Goal: Task Accomplishment & Management: Complete application form

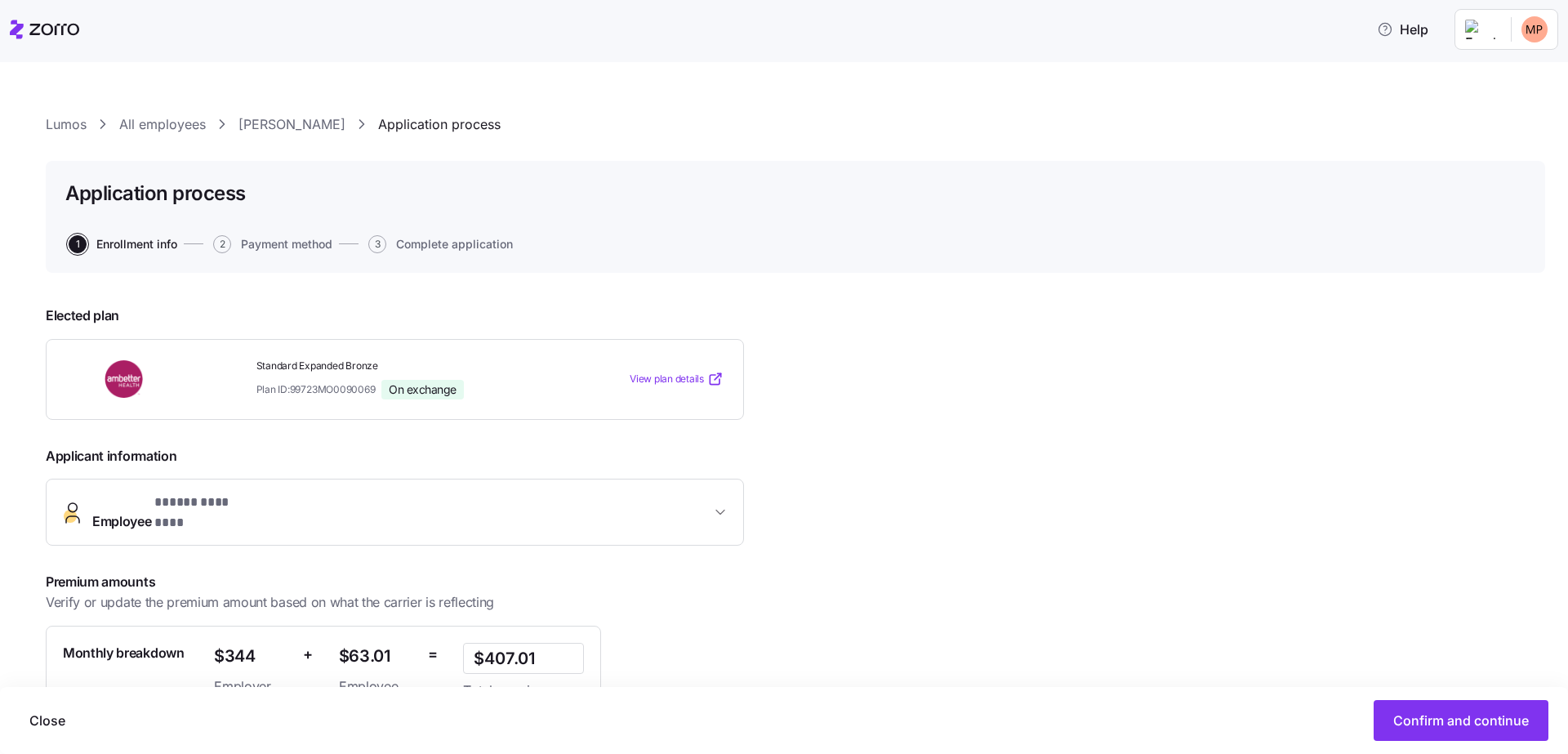
scroll to position [162, 0]
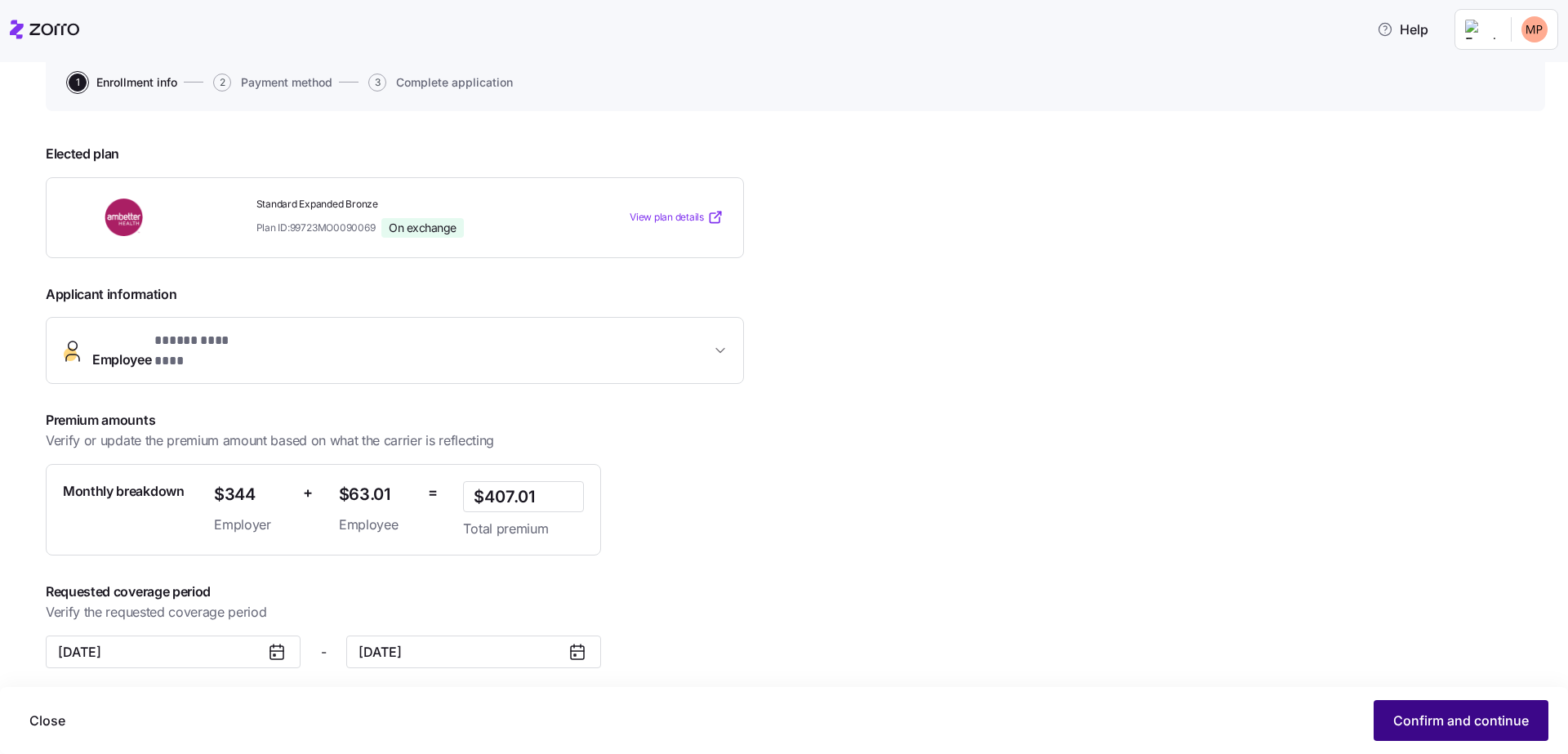
click at [1422, 725] on span "Confirm and continue" at bounding box center [1461, 721] width 136 height 20
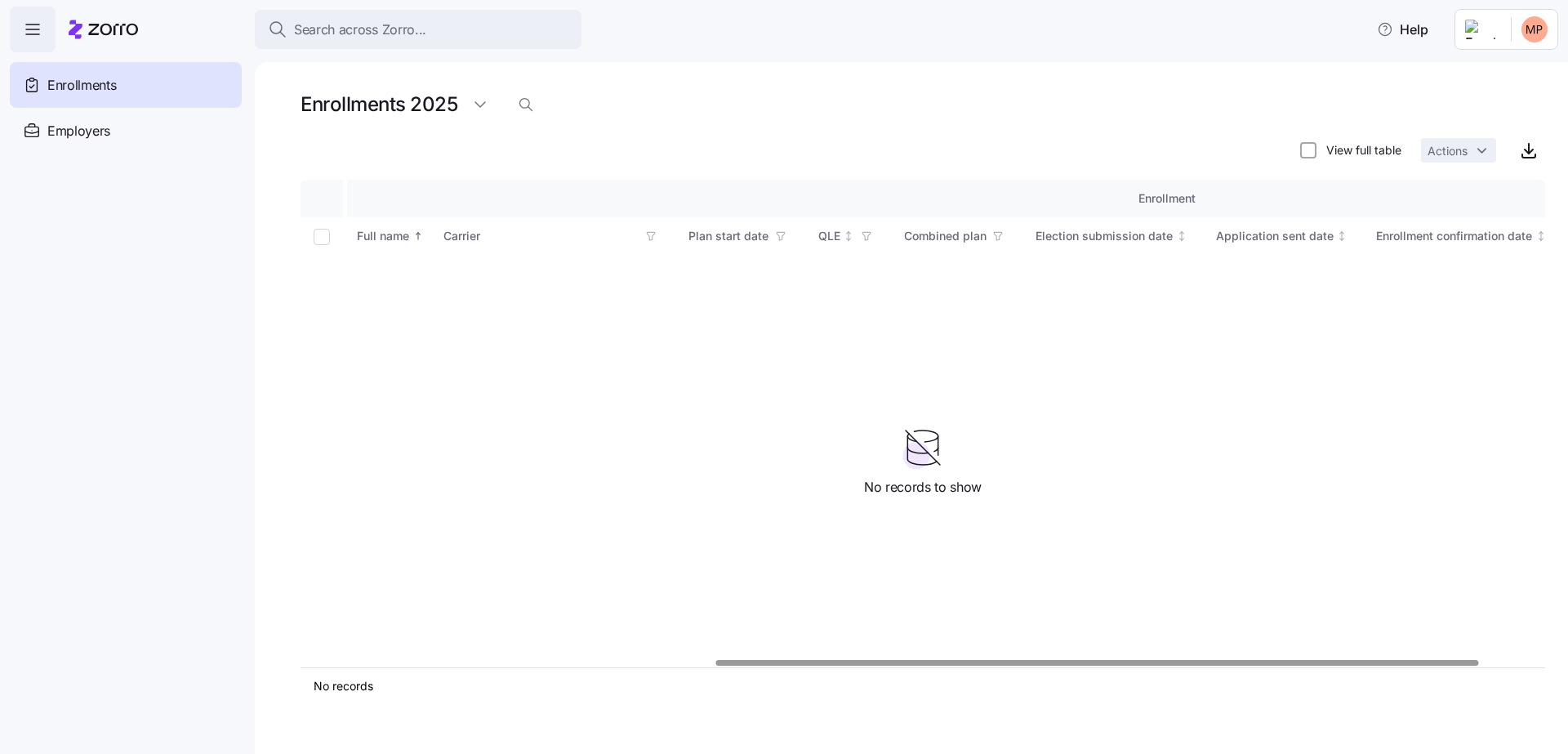
scroll to position [0, 782]
click at [322, 236] on input "Select all records" at bounding box center [322, 237] width 16 height 16
checkbox input "false"
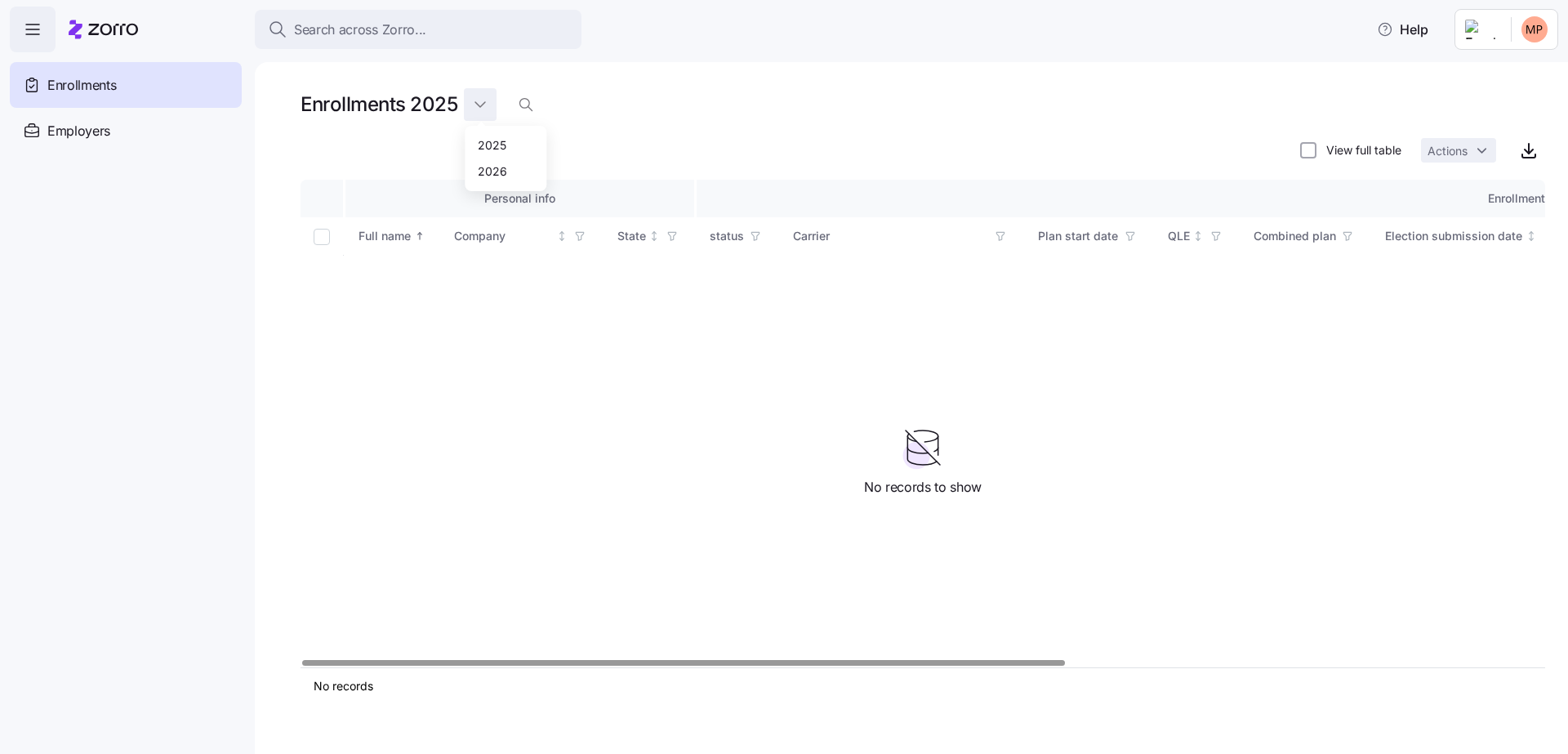
click at [481, 107] on html "Search across Zorro... Help Enrollments Employers Demo employers Prospects Demo…" at bounding box center [784, 372] width 1568 height 745
click at [492, 174] on div "2026" at bounding box center [493, 171] width 30 height 18
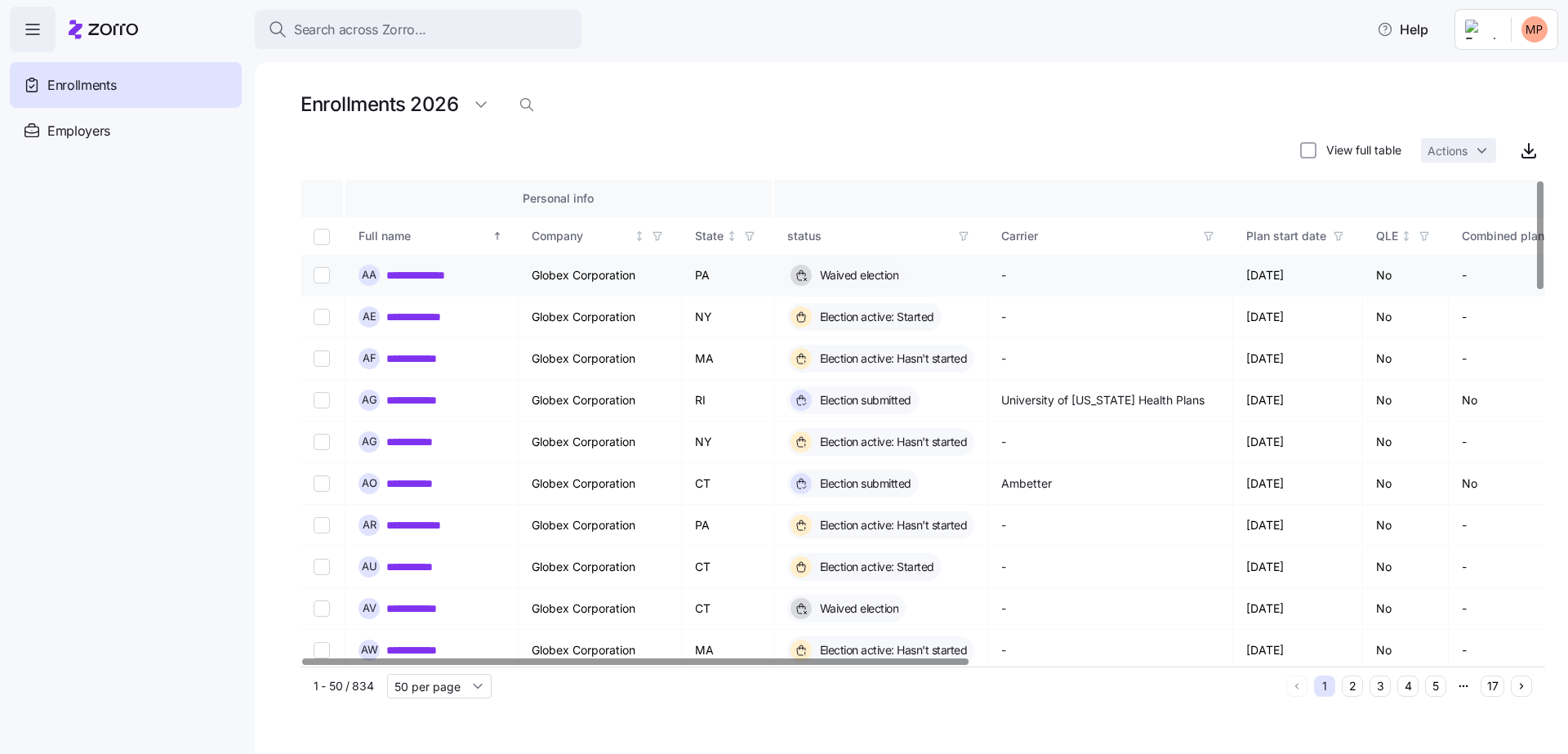
click at [323, 280] on input "Select record 1" at bounding box center [322, 276] width 16 height 16
checkbox input "true"
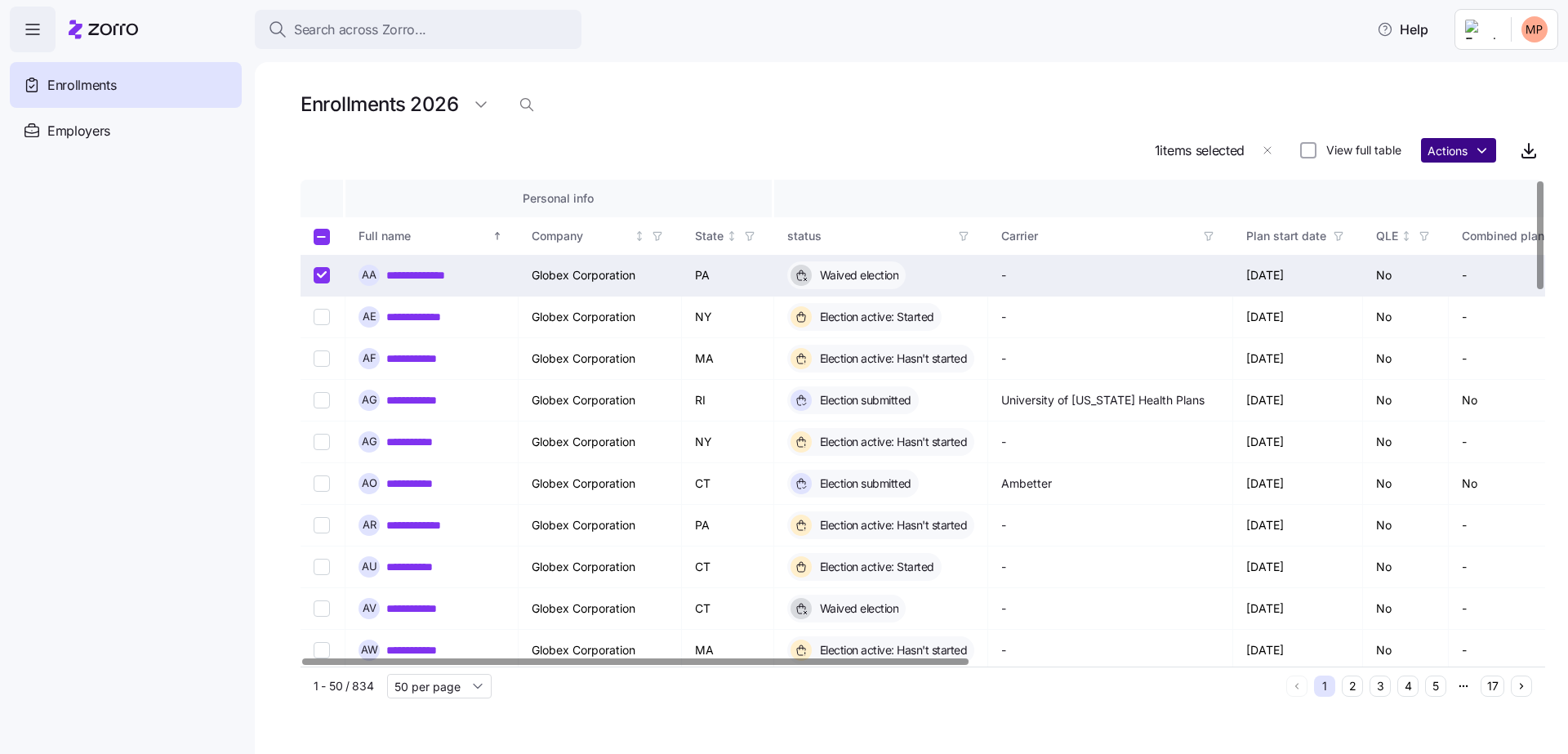
click at [1487, 148] on html "**********" at bounding box center [784, 372] width 1568 height 745
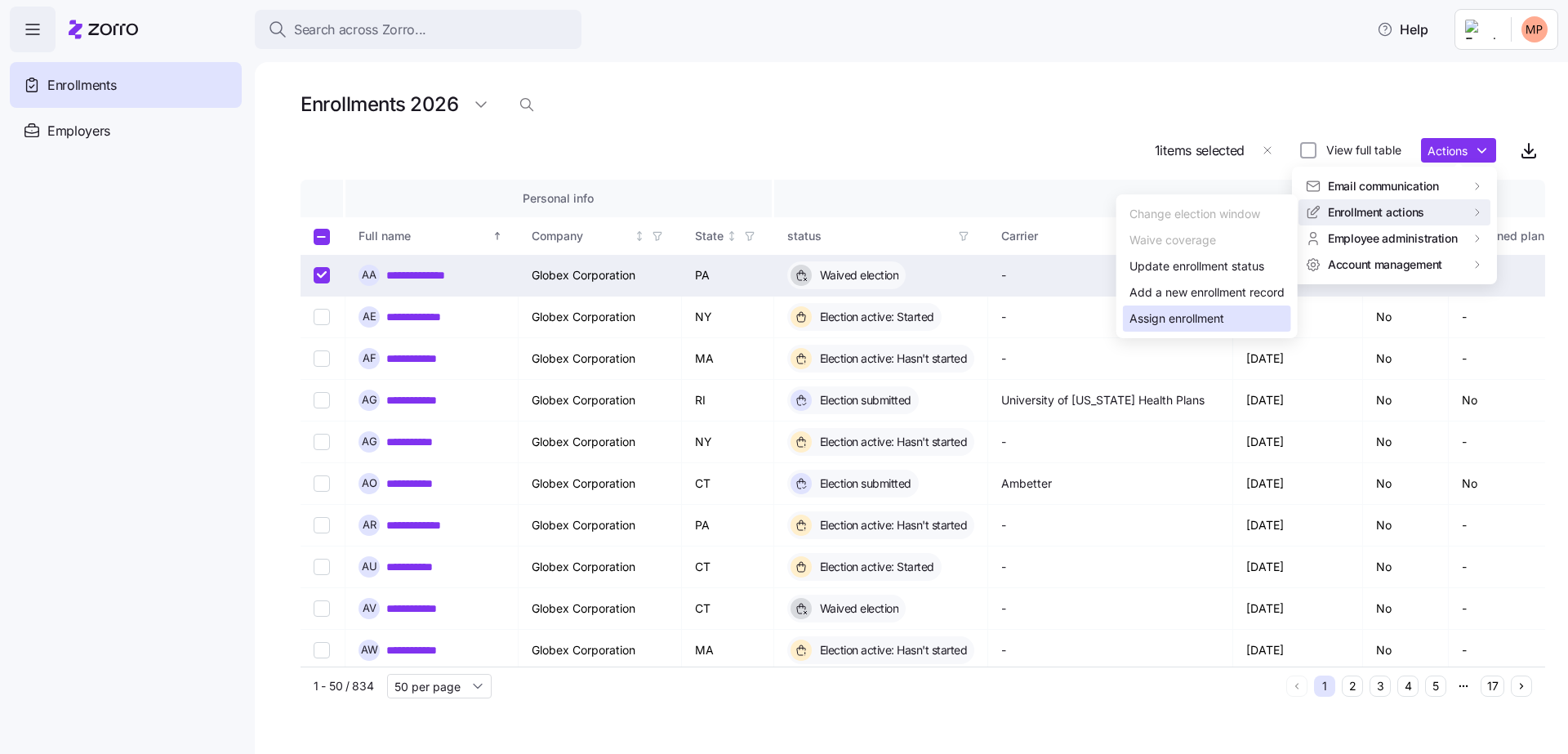
click at [1222, 329] on div "Assign enrollment" at bounding box center [1207, 319] width 169 height 26
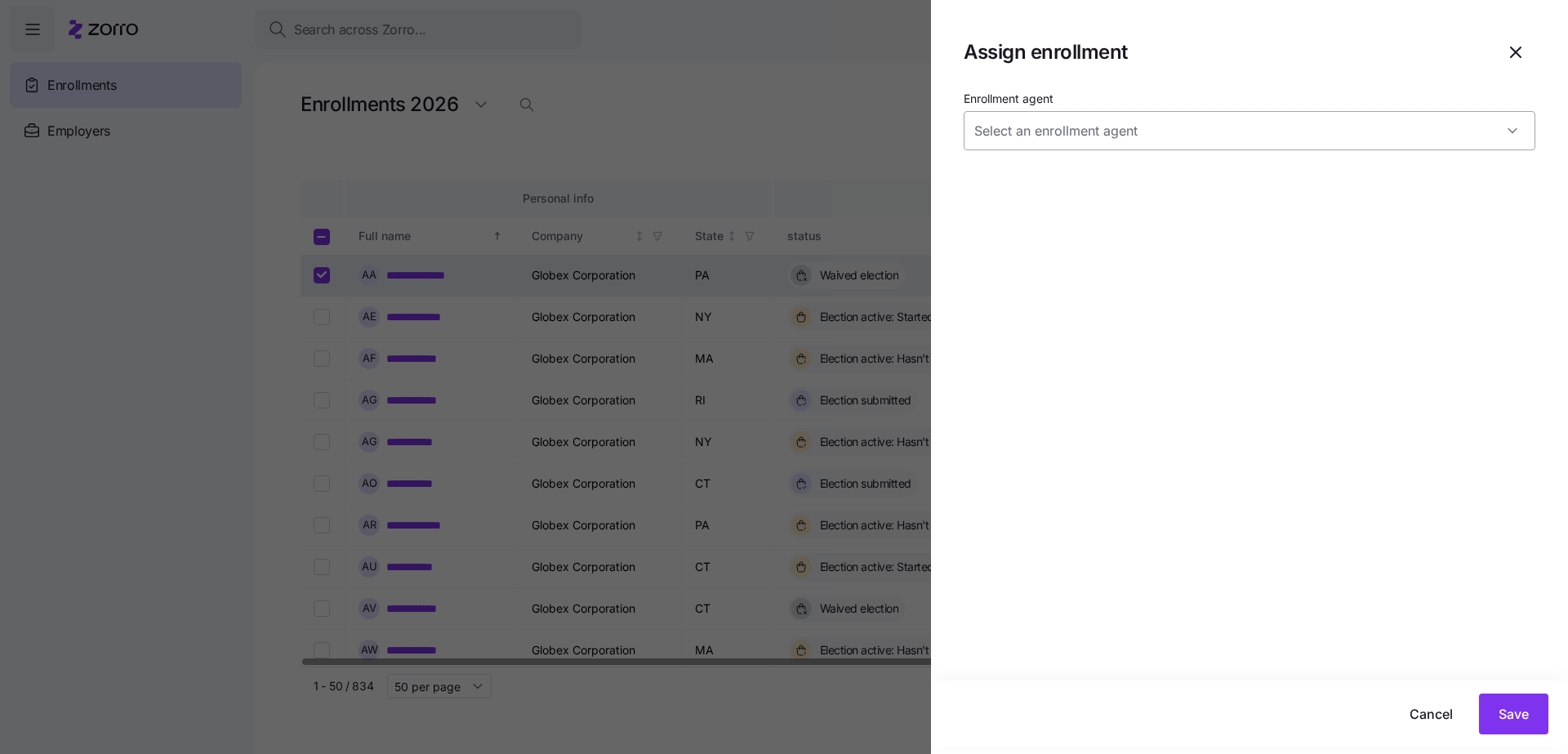
click at [1346, 137] on input "Enrollment agent" at bounding box center [1250, 131] width 572 height 40
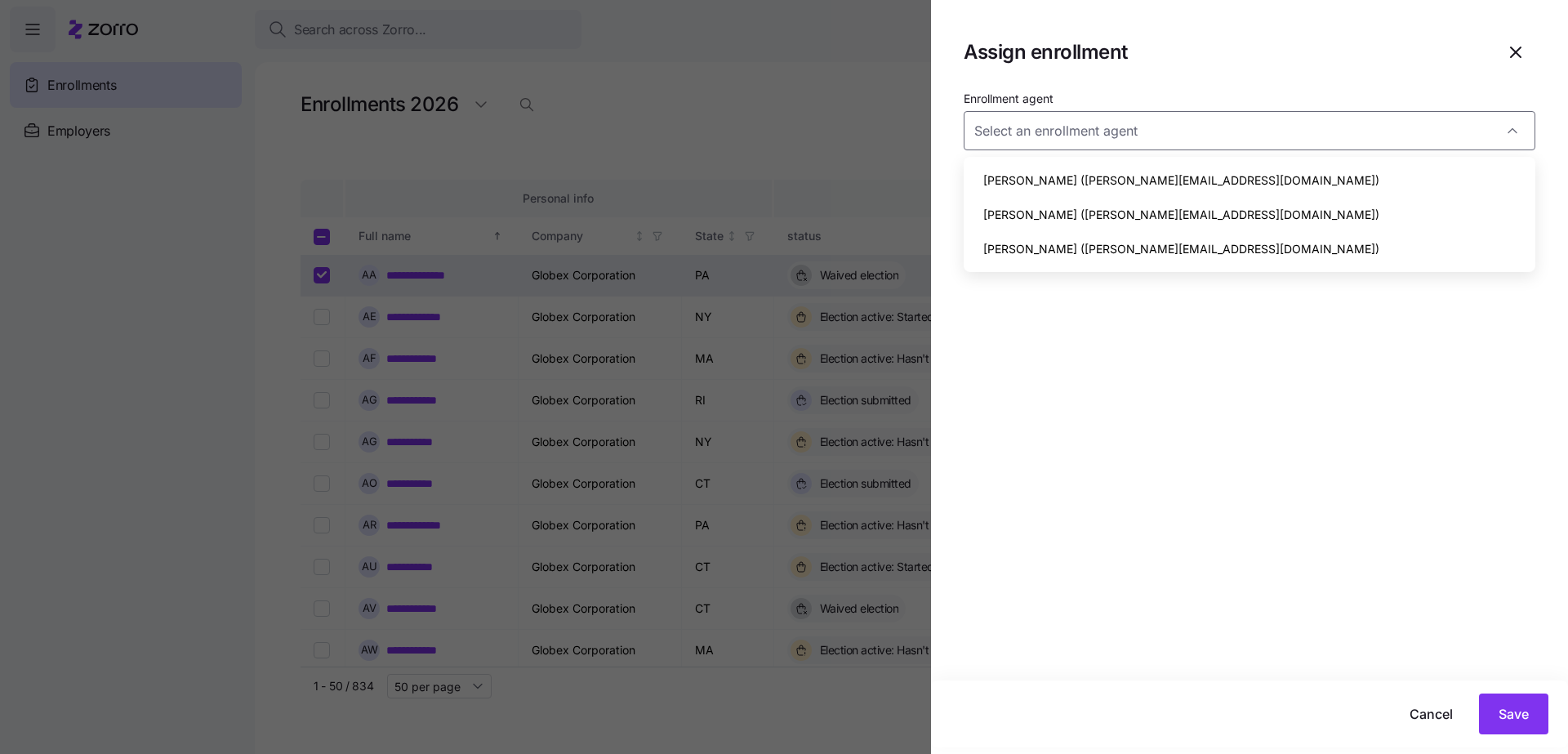
click at [1303, 219] on div "Maya Perl (maya.p+agentmail@myzorro.co)" at bounding box center [1250, 215] width 559 height 35
type input "Maya Perl (maya.p+agentmail@myzorro.co)"
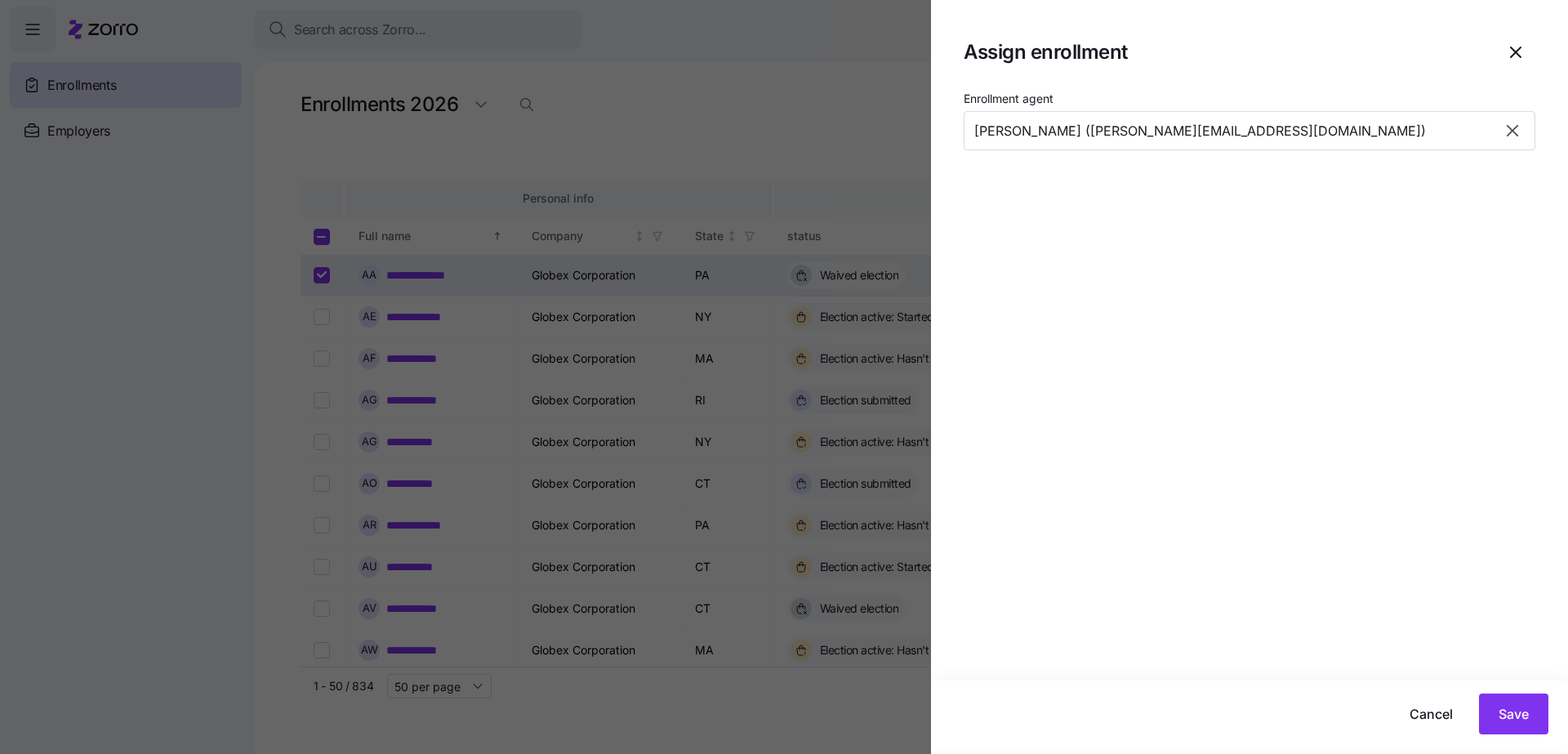
click at [1288, 271] on div "Enrollment agent Maya Perl (maya.p+agentmail@myzorro.co)" at bounding box center [1250, 384] width 637 height 593
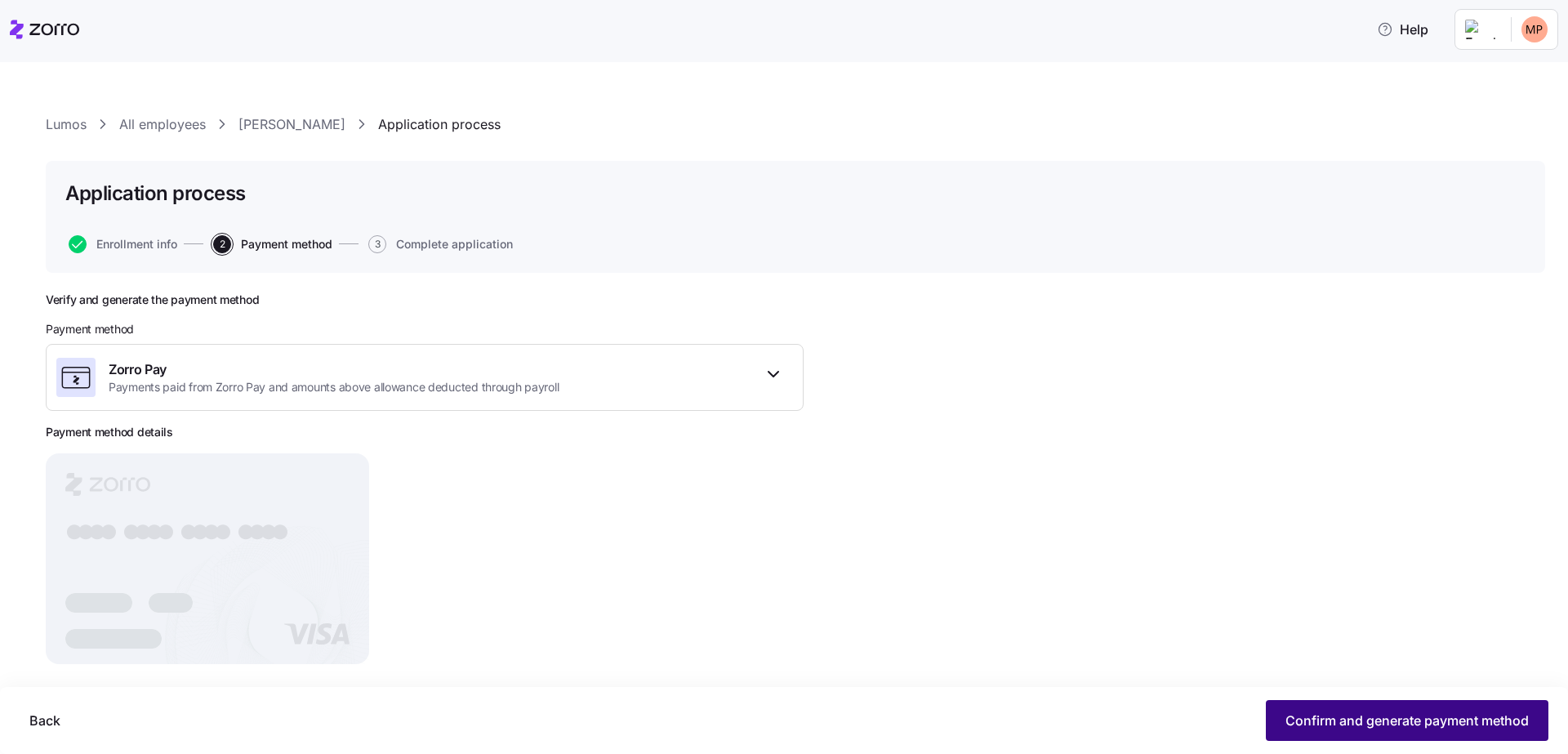
click at [1380, 719] on span "Confirm and generate payment method" at bounding box center [1408, 721] width 244 height 20
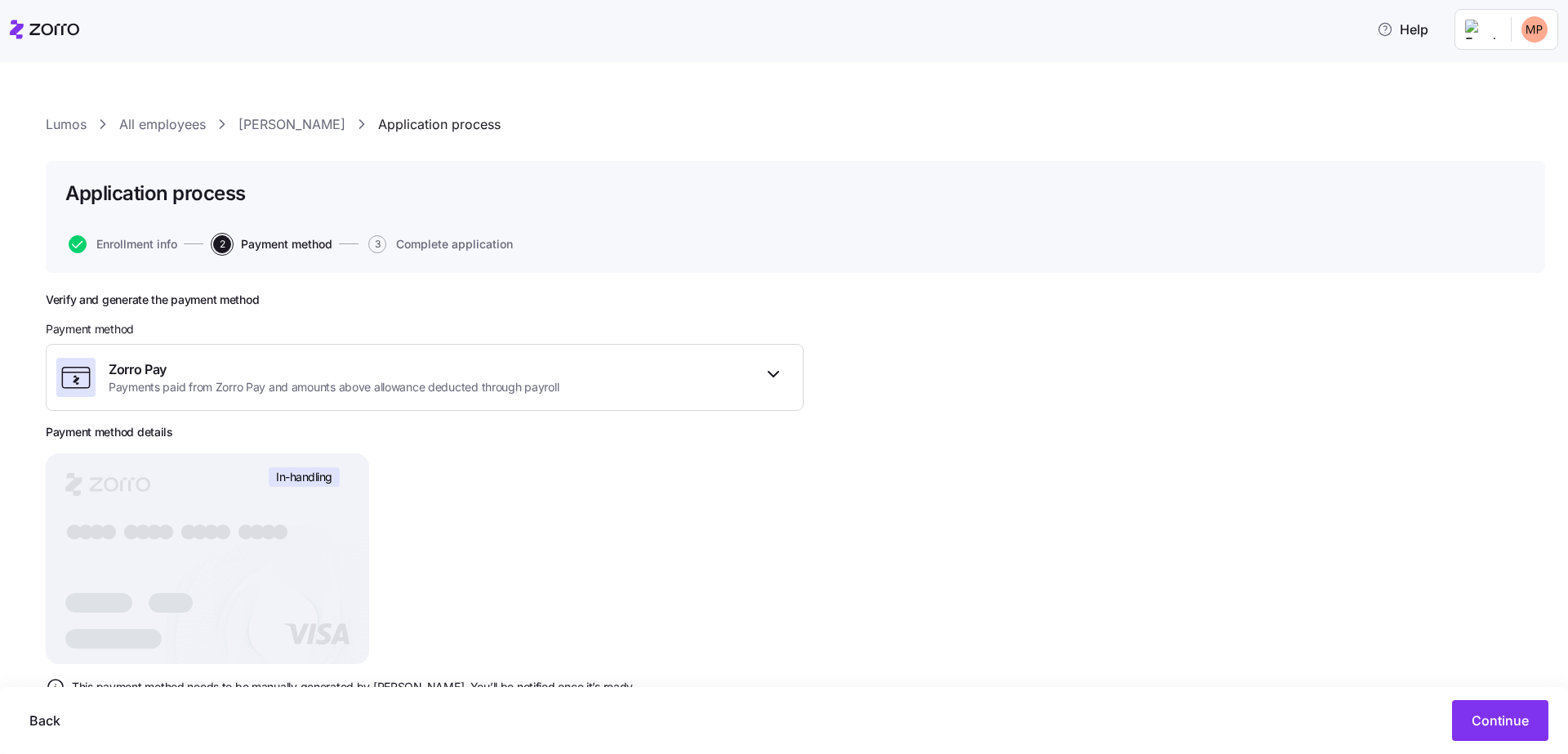
scroll to position [57, 0]
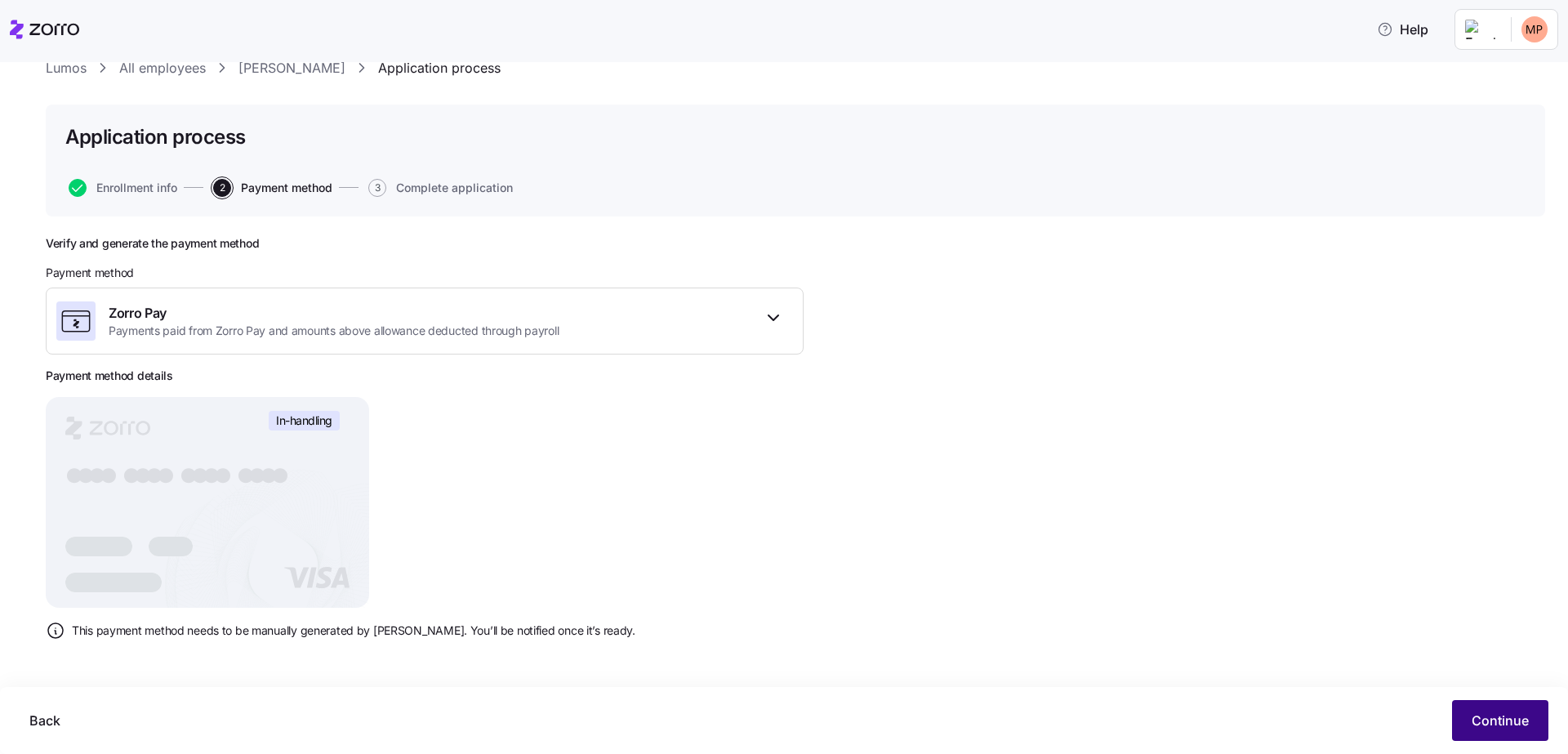
click at [1488, 722] on span "Continue" at bounding box center [1501, 721] width 58 height 20
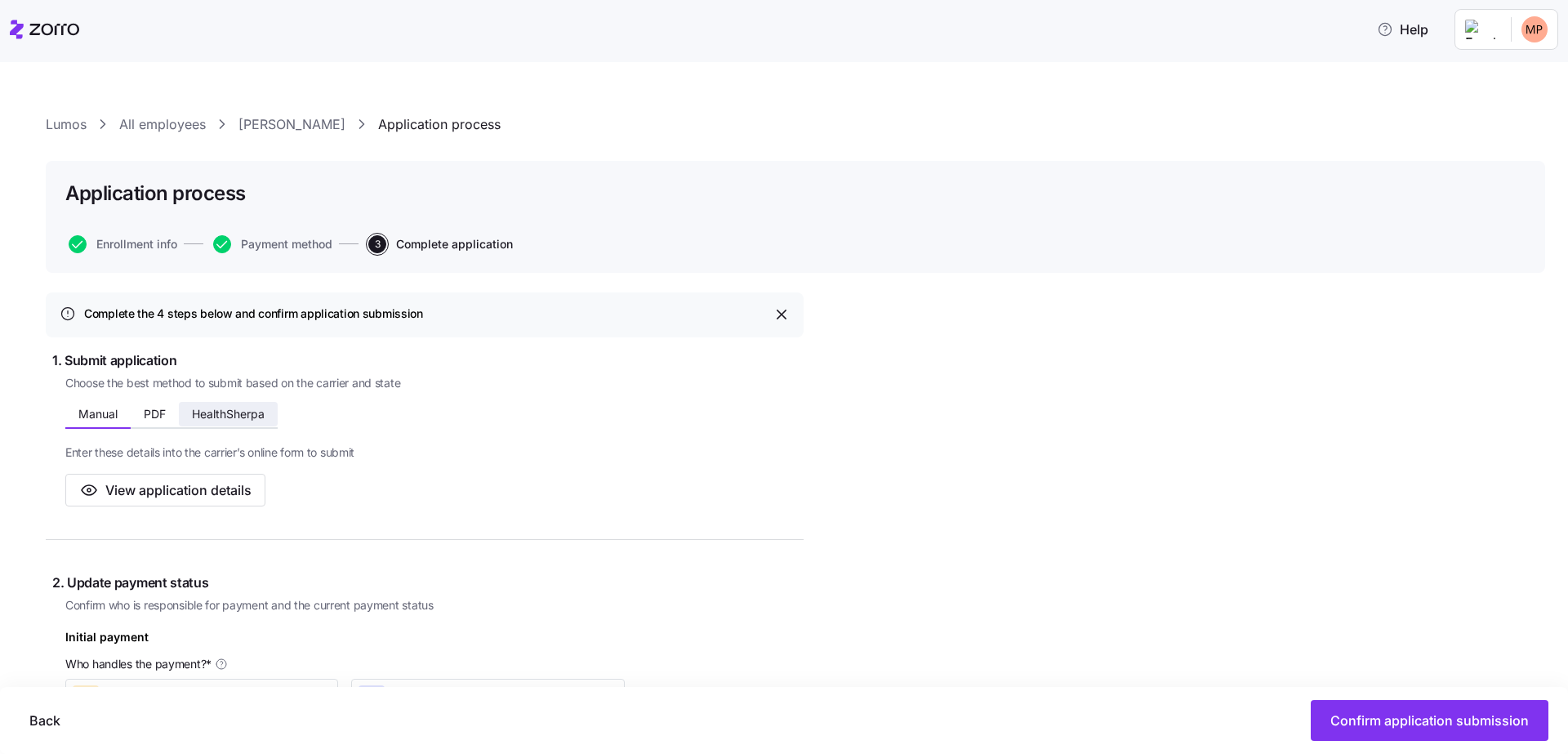
click at [182, 404] on button "HealthSherpa" at bounding box center [228, 415] width 99 height 25
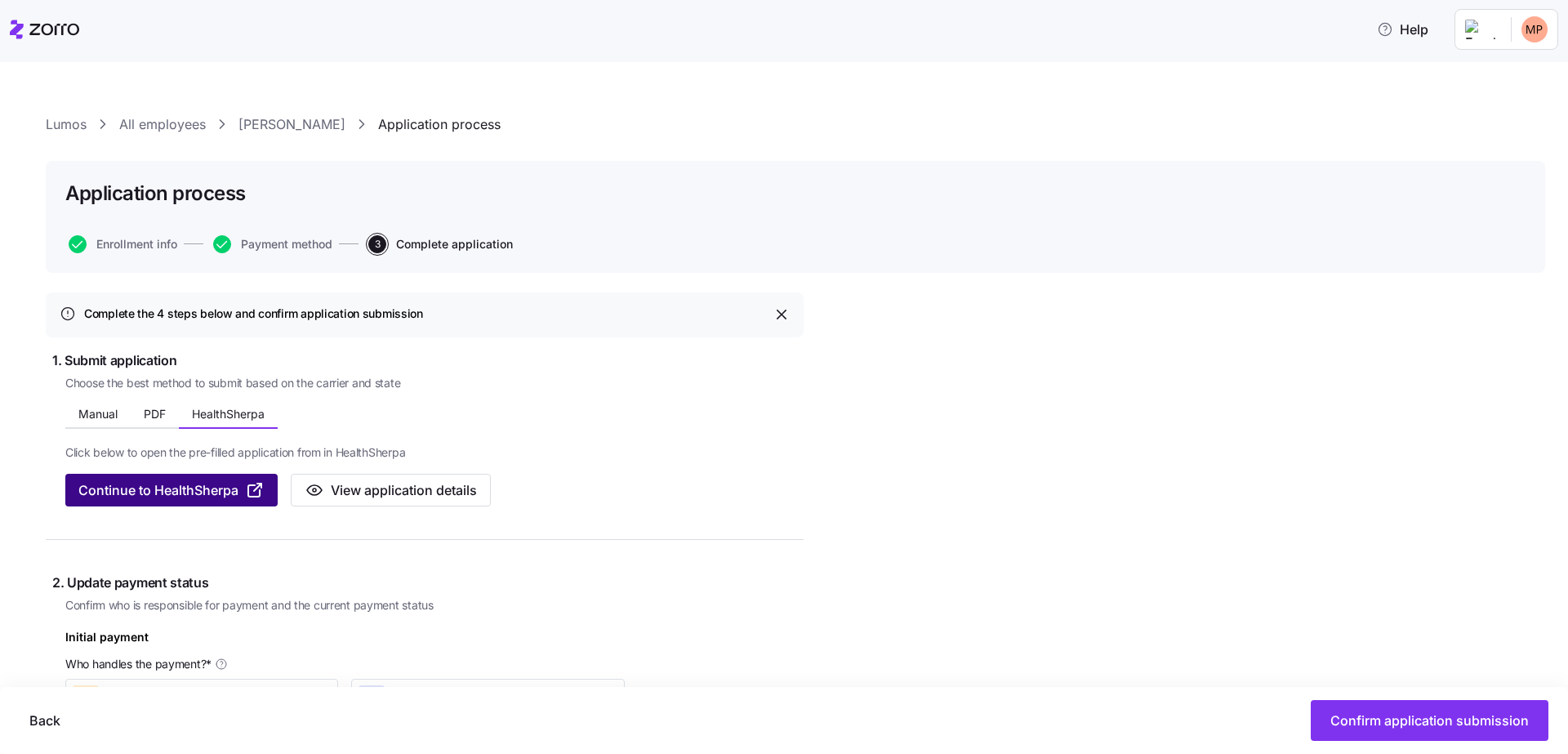
click at [194, 483] on span "Continue to HealthSherpa" at bounding box center [158, 491] width 160 height 20
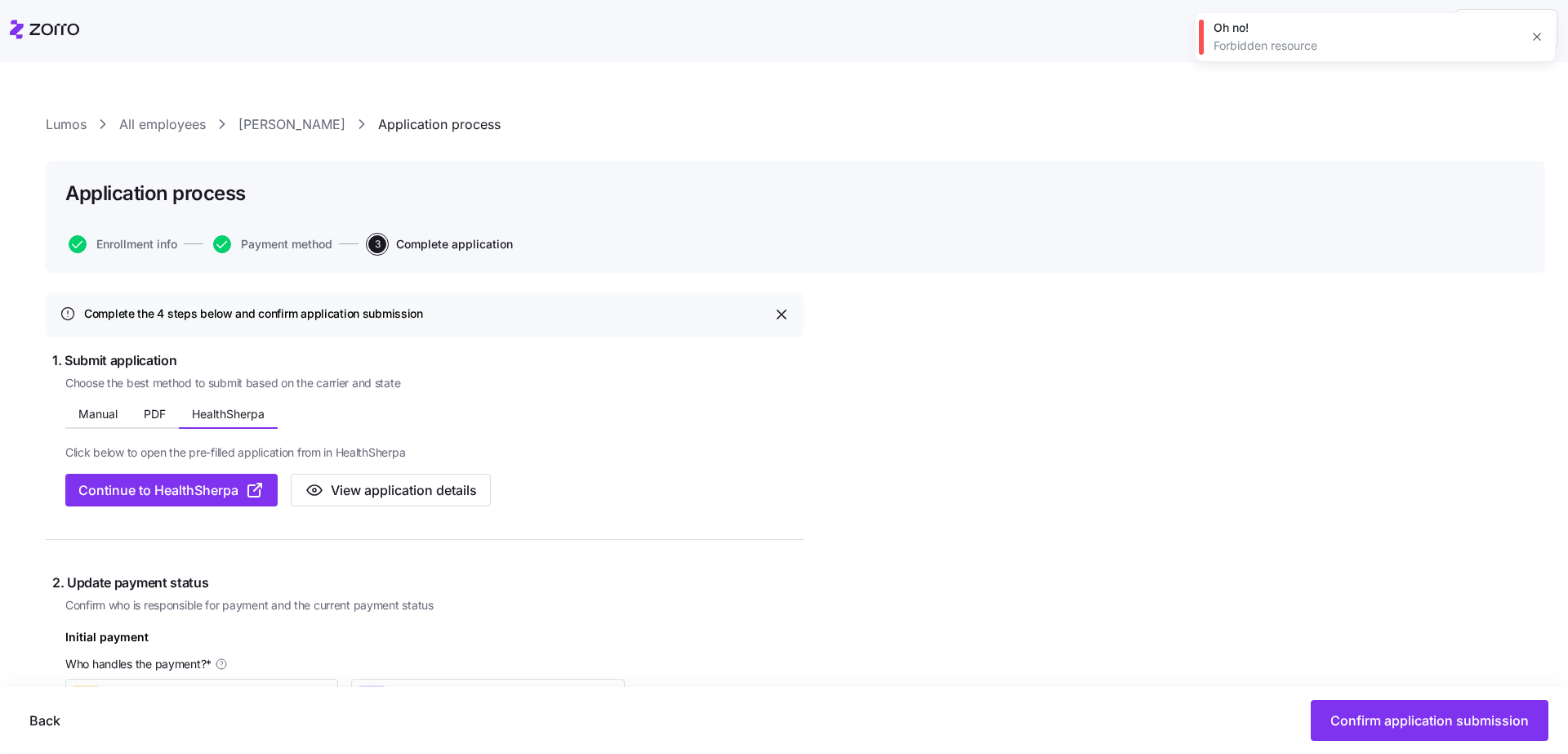
click at [1547, 42] on button "button" at bounding box center [1538, 37] width 23 height 23
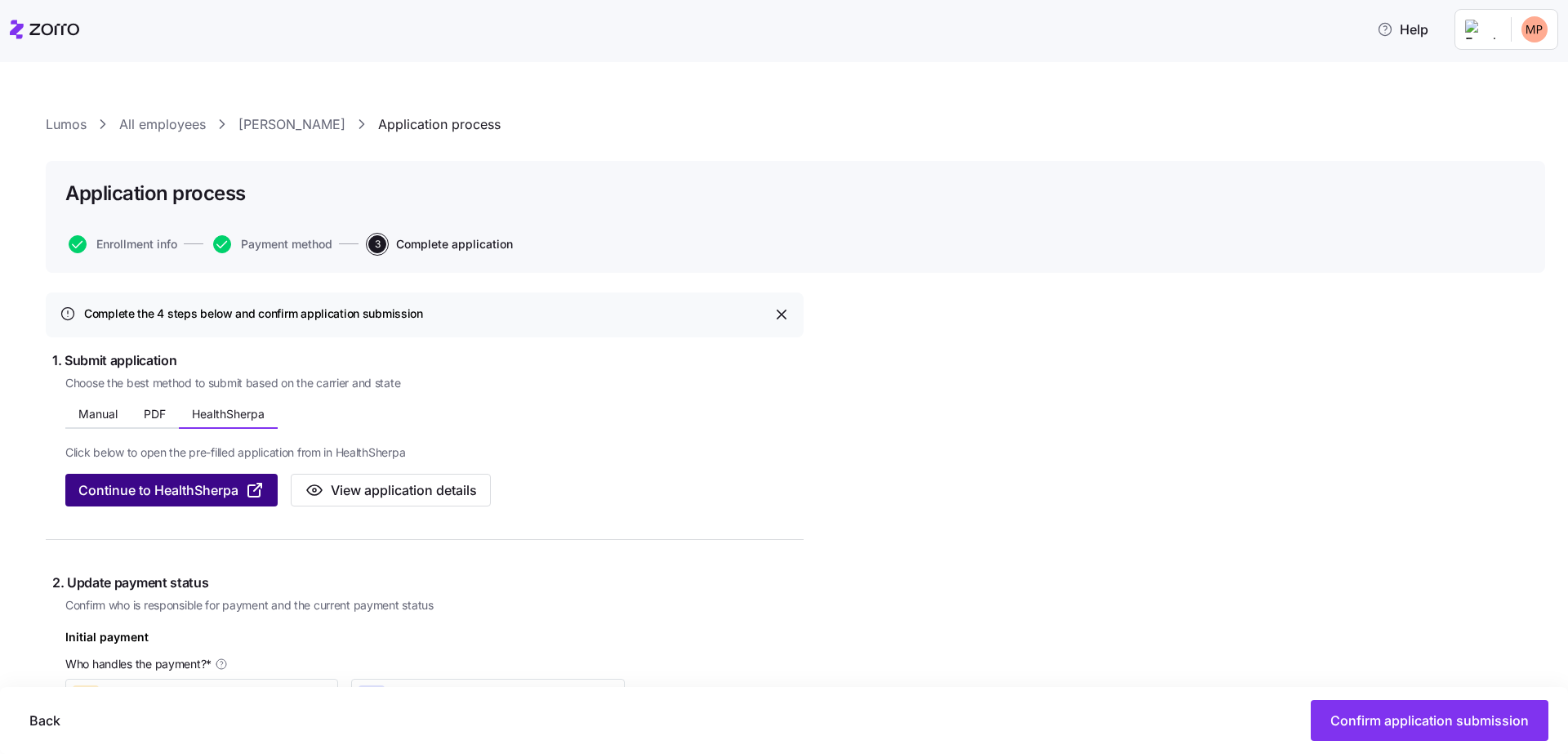
click at [228, 495] on span "Continue to HealthSherpa" at bounding box center [158, 491] width 160 height 20
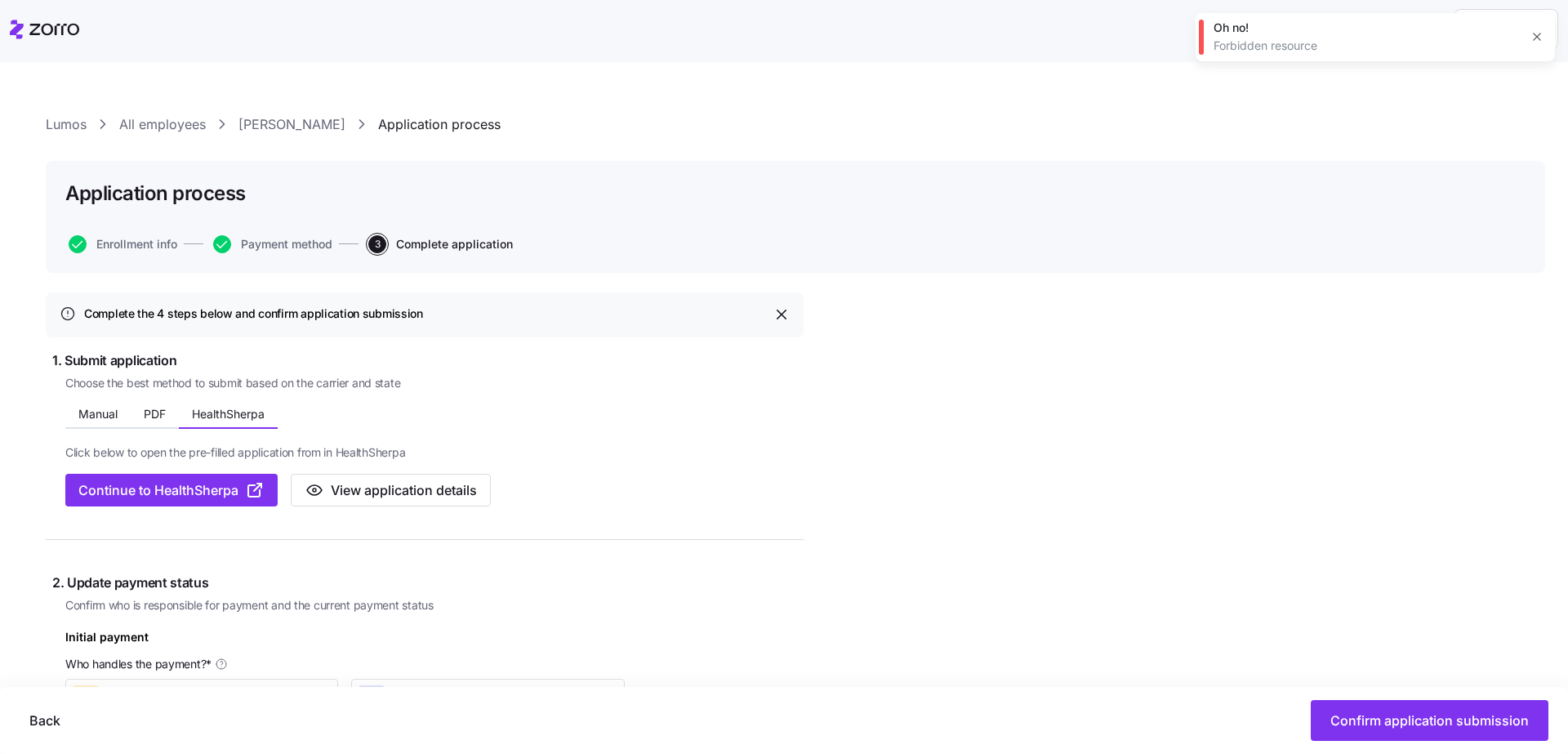
click at [322, 186] on div "Application process" at bounding box center [795, 193] width 1460 height 26
